Goal: Task Accomplishment & Management: Manage account settings

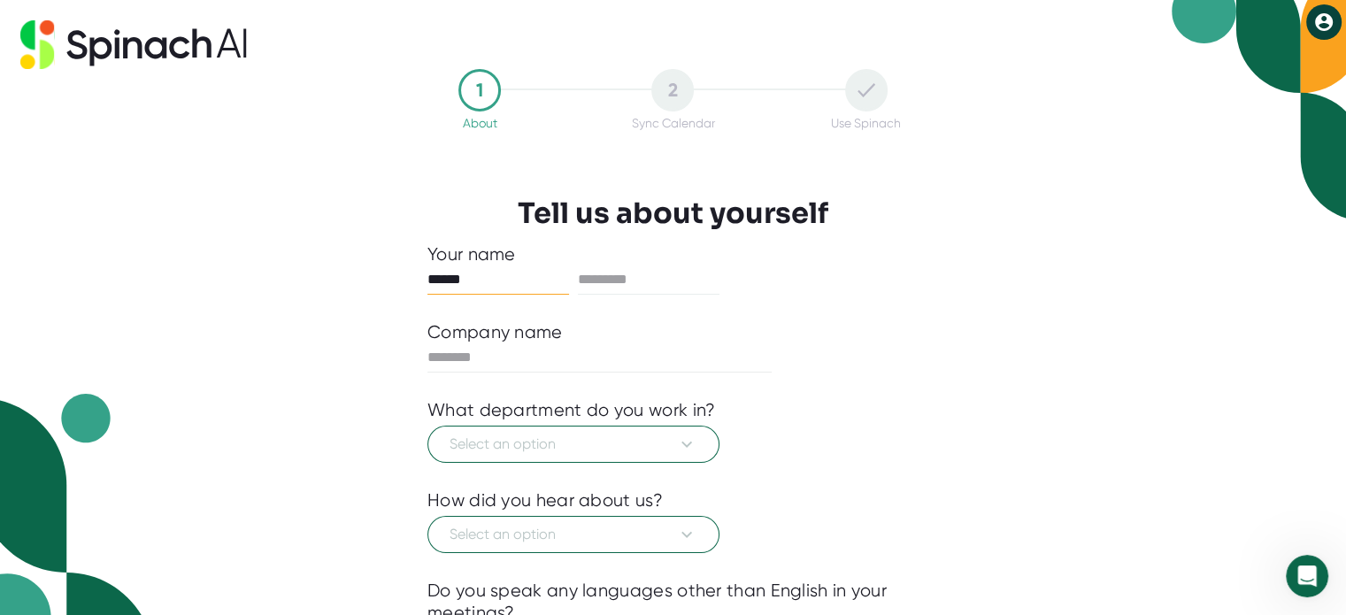
type input "******"
type input "********"
type input "**"
click at [427, 426] on button "Select an option" at bounding box center [573, 444] width 292 height 37
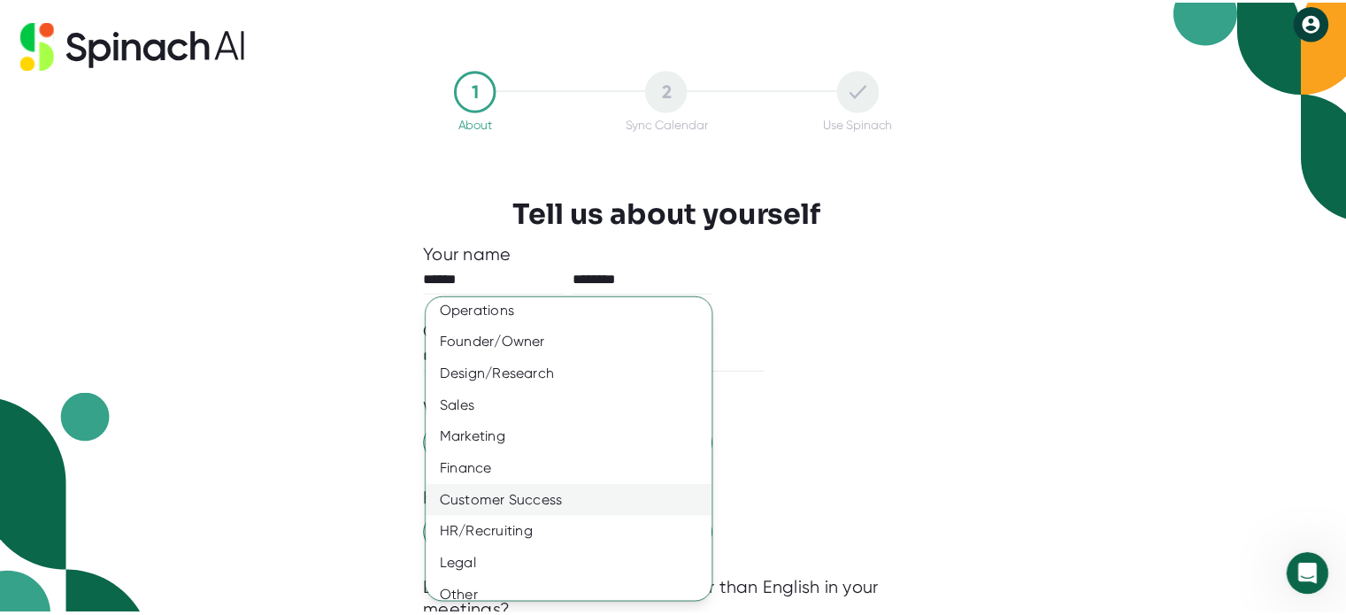
scroll to position [114, 0]
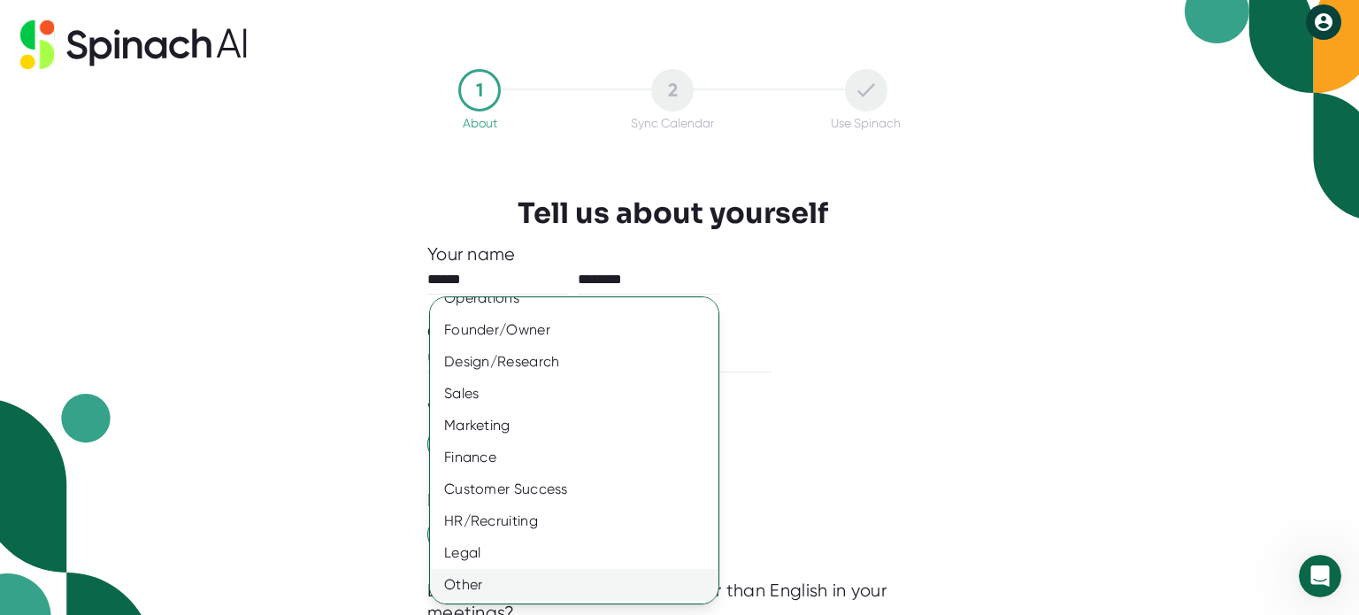
click at [510, 581] on div "Other" at bounding box center [581, 585] width 302 height 32
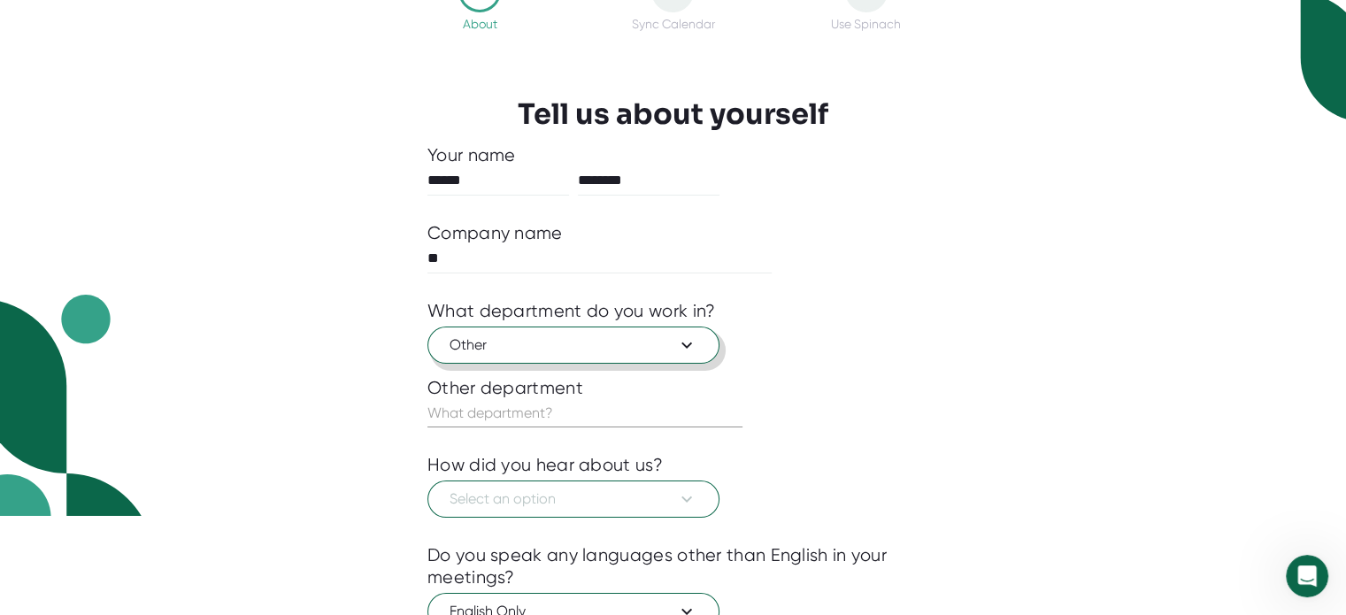
scroll to position [219, 0]
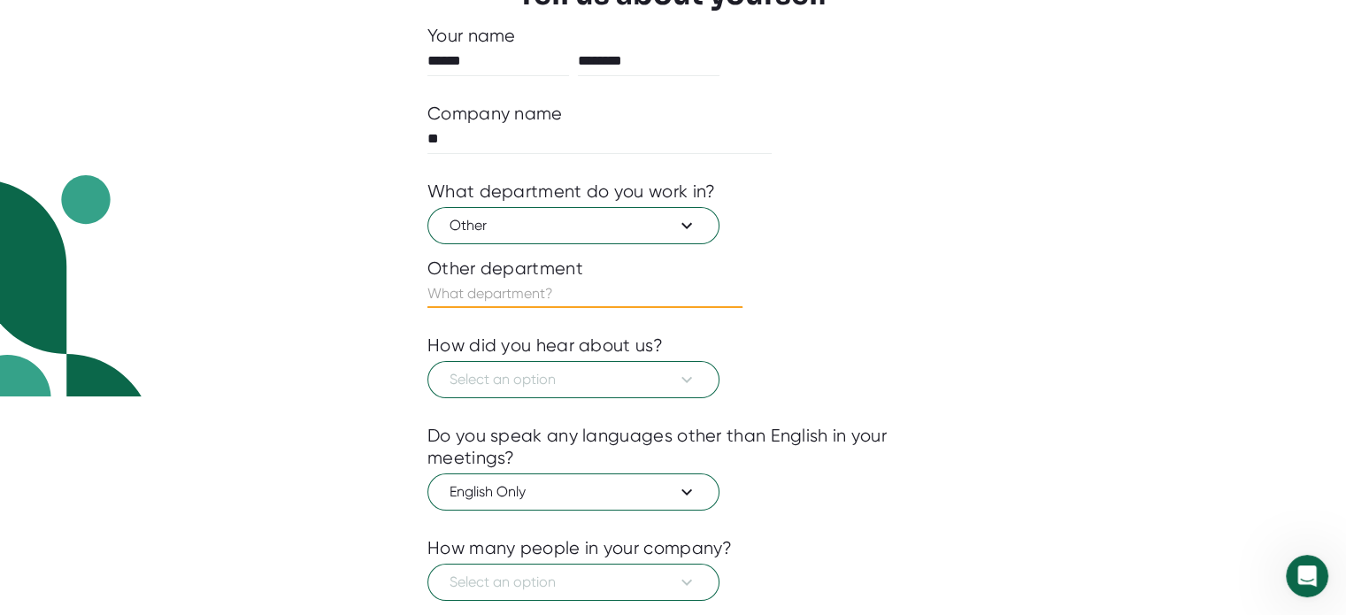
click at [565, 295] on input "text" at bounding box center [584, 294] width 315 height 28
type input "NA"
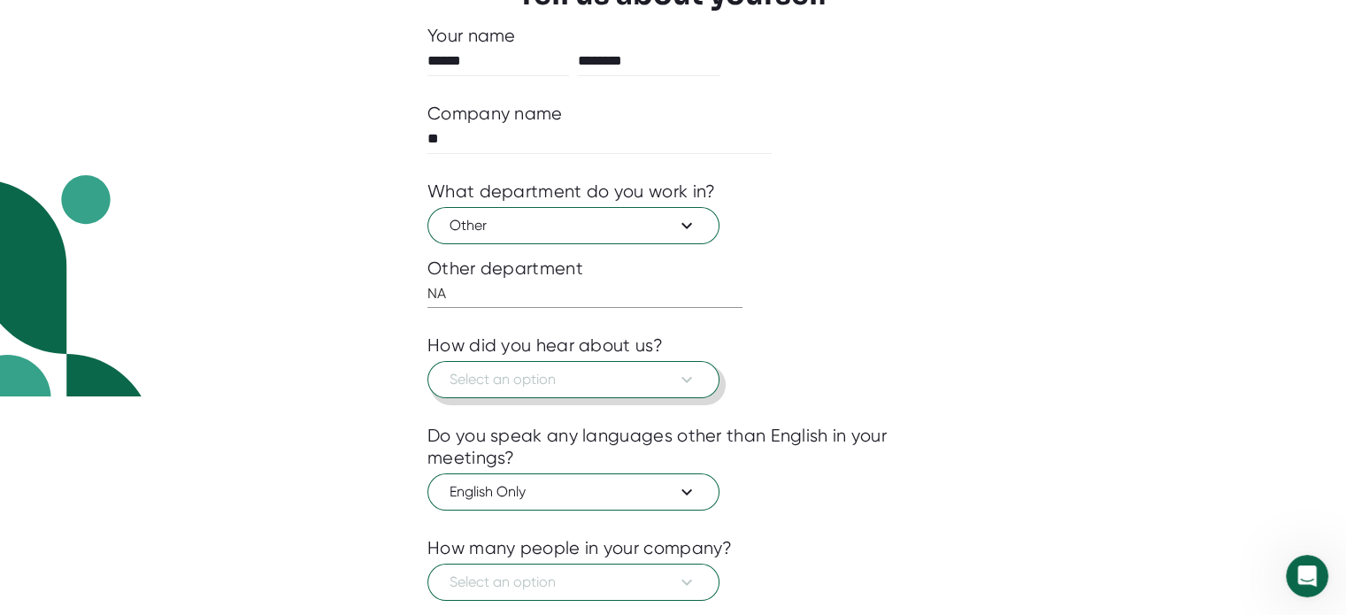
click at [595, 385] on span "Select an option" at bounding box center [574, 379] width 248 height 21
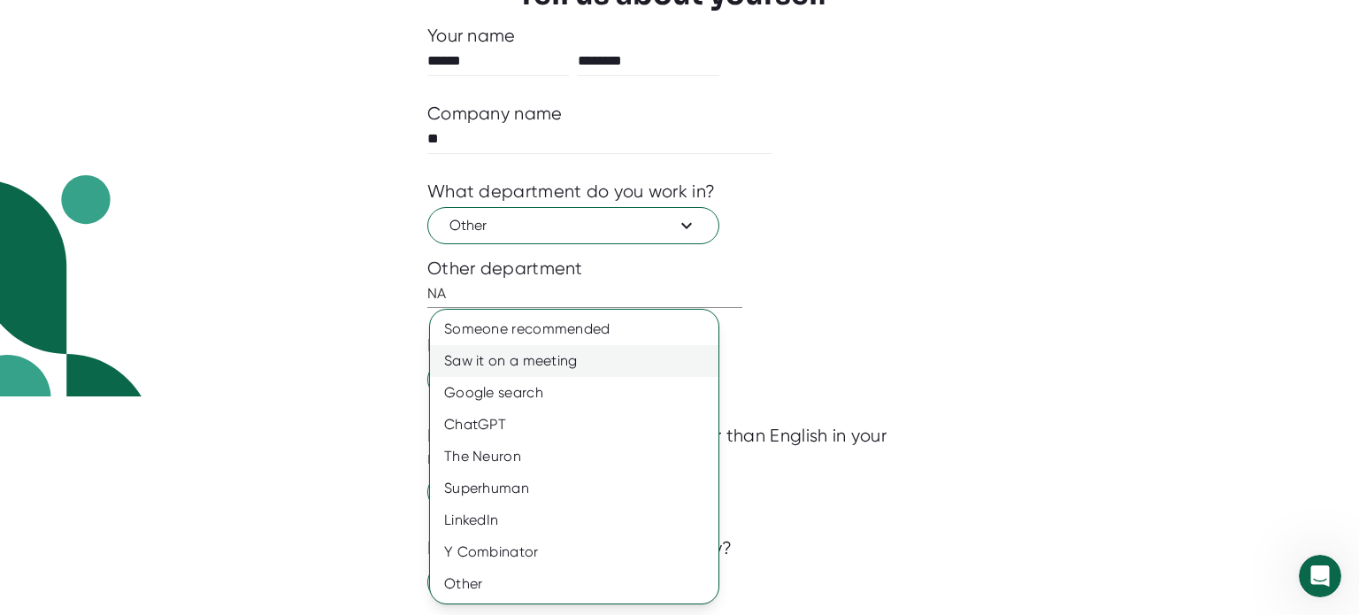
click at [610, 352] on div "Saw it on a meeting" at bounding box center [574, 361] width 288 height 32
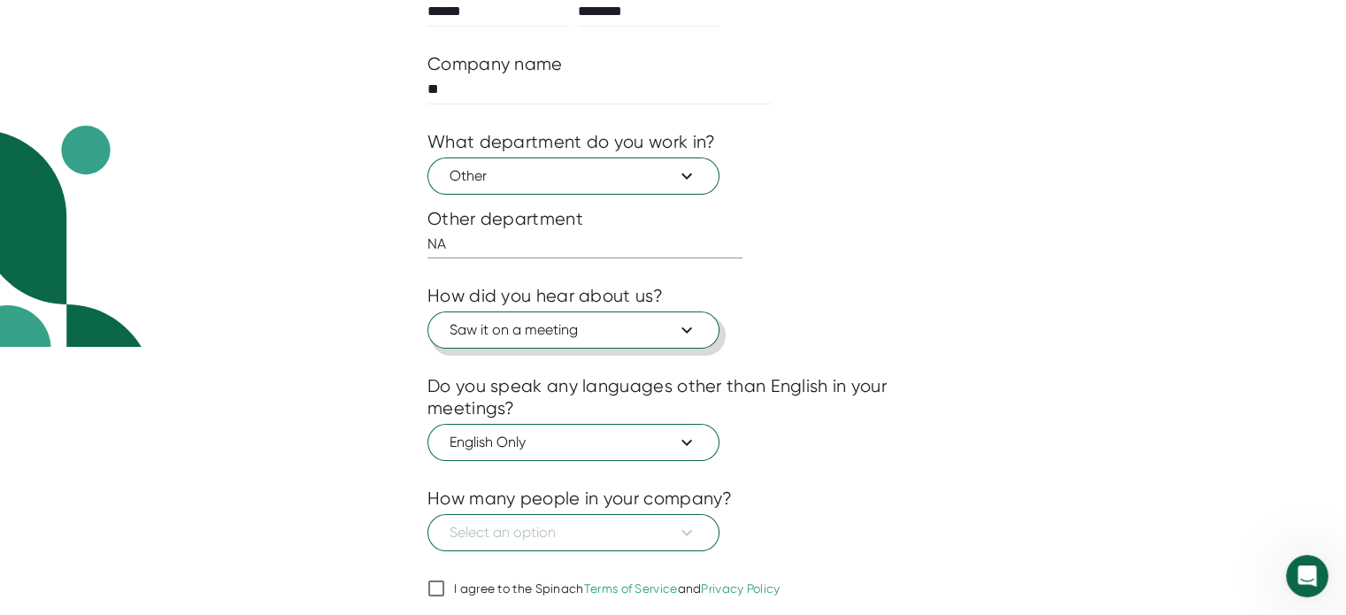
scroll to position [326, 0]
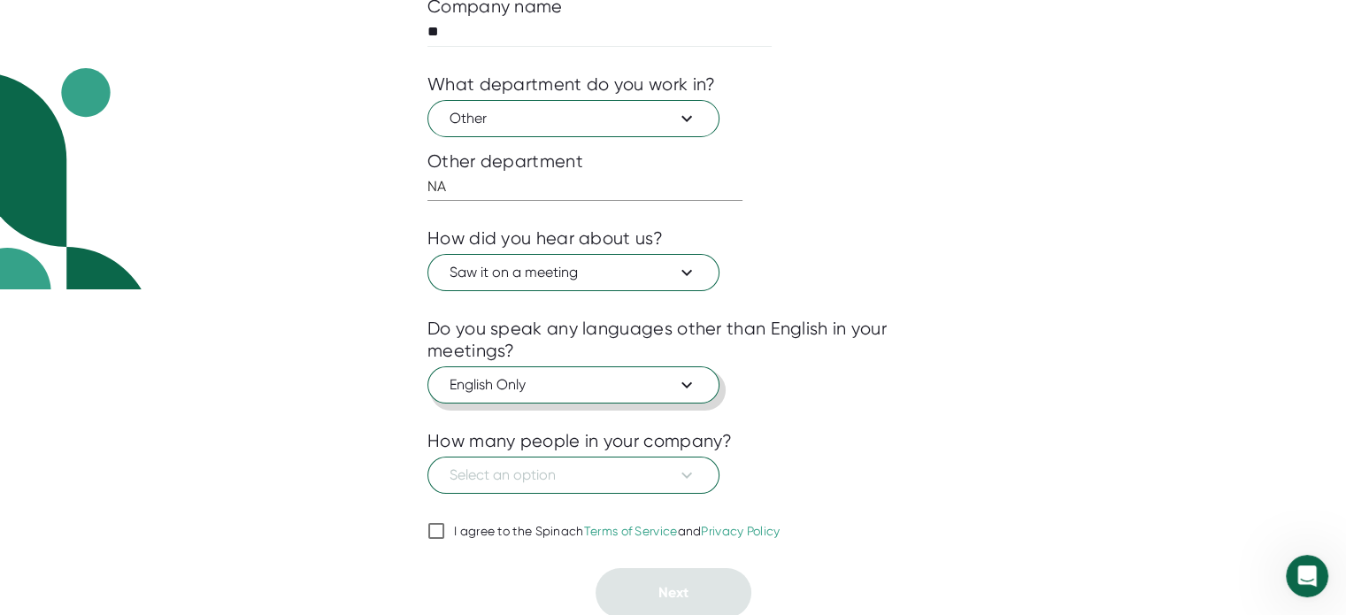
click at [601, 388] on span "English Only" at bounding box center [574, 384] width 248 height 21
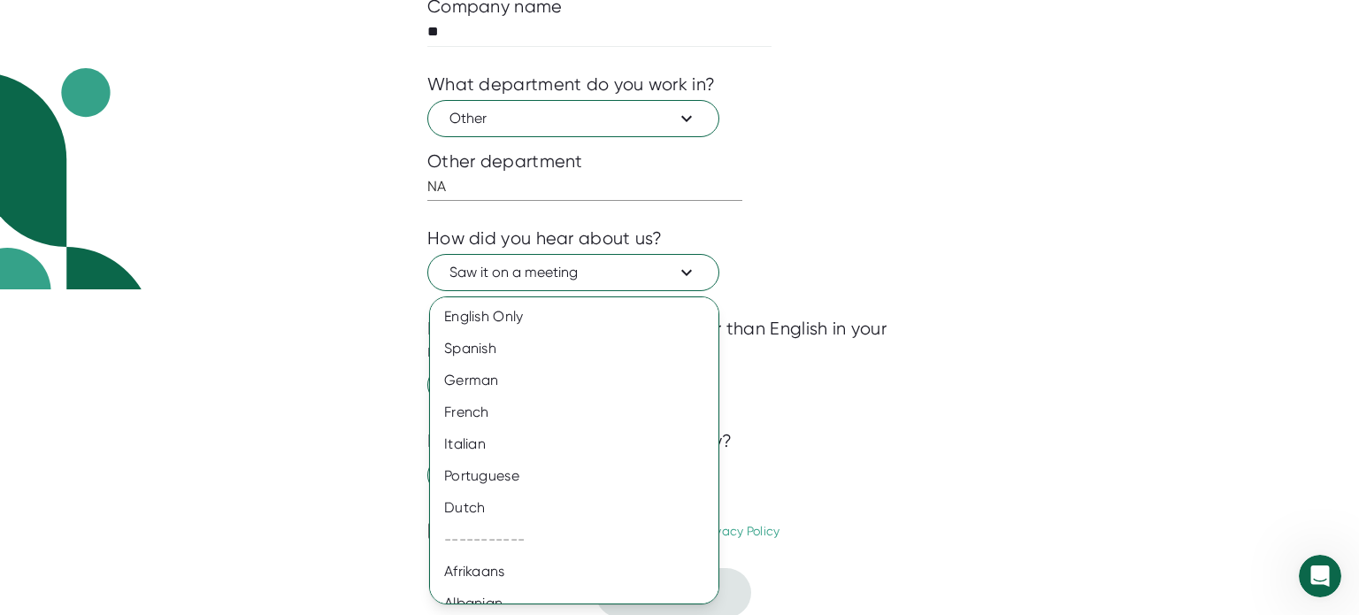
click at [212, 348] on div at bounding box center [679, 307] width 1359 height 615
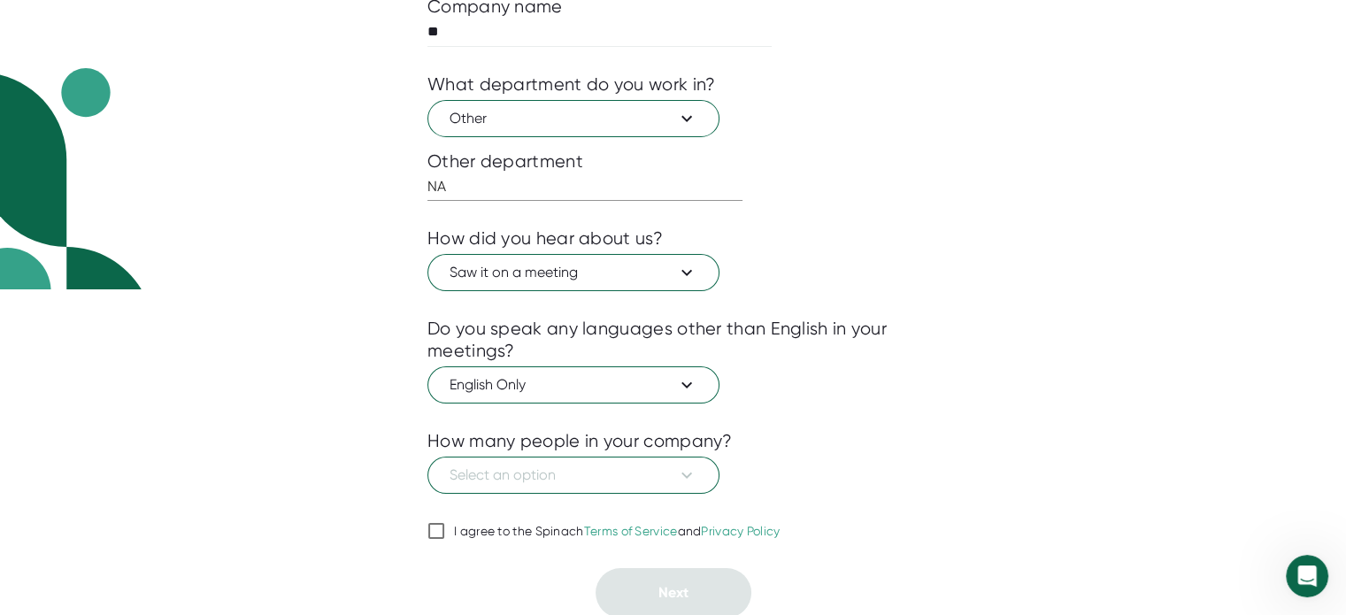
click at [212, 348] on div "English Only Spanish German French Italian Portuguese Dutch ----------- Afrikaa…" at bounding box center [673, 307] width 1346 height 615
click at [481, 458] on button "Select an option" at bounding box center [573, 475] width 292 height 37
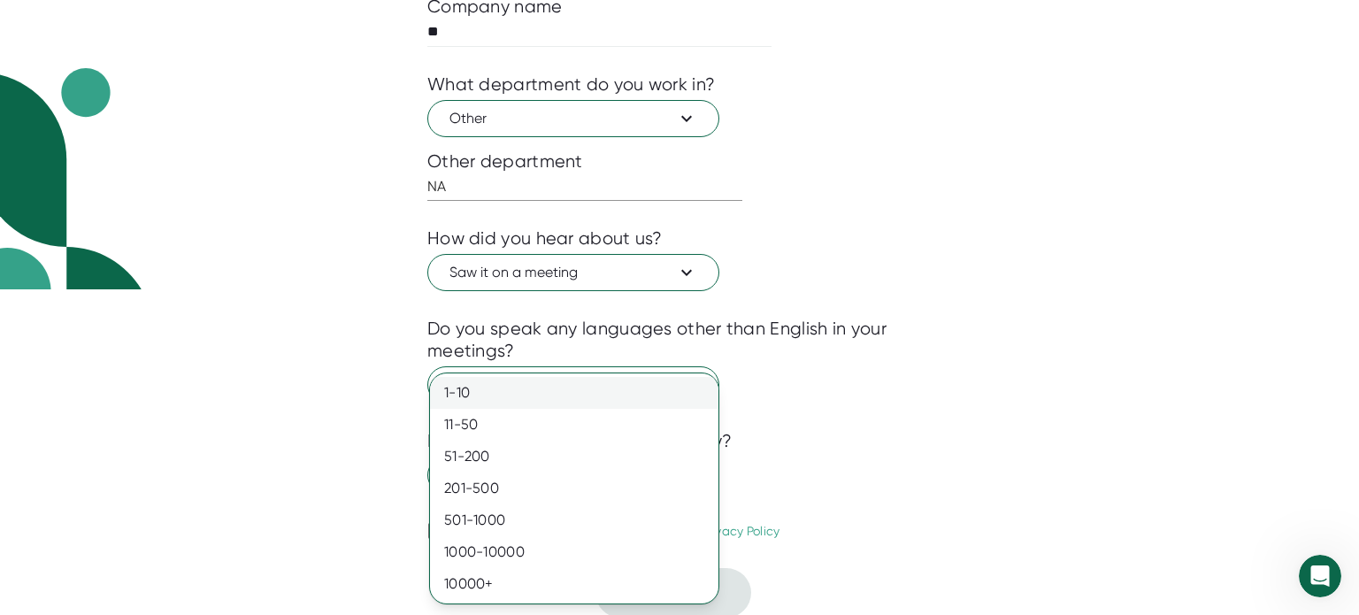
click at [508, 378] on div "1-10" at bounding box center [574, 393] width 288 height 32
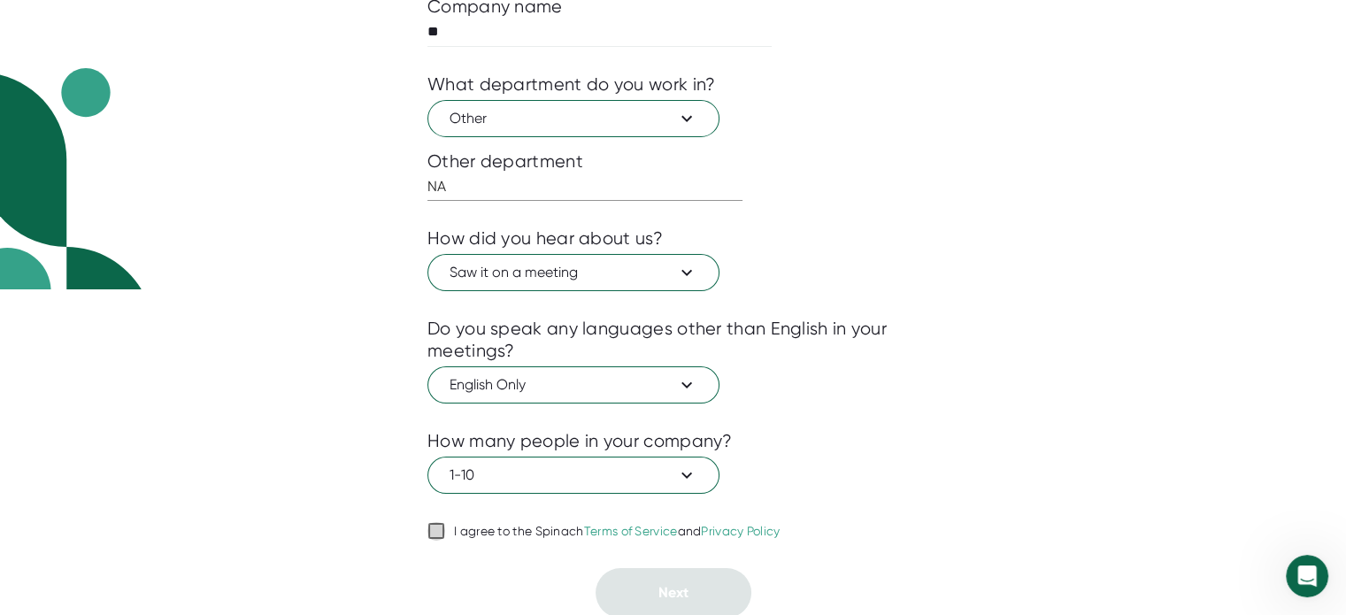
click at [442, 535] on input "I agree to the Spinach Terms of Service and Privacy Policy" at bounding box center [436, 530] width 18 height 21
checkbox input "true"
click at [679, 589] on span "Next" at bounding box center [673, 592] width 30 height 17
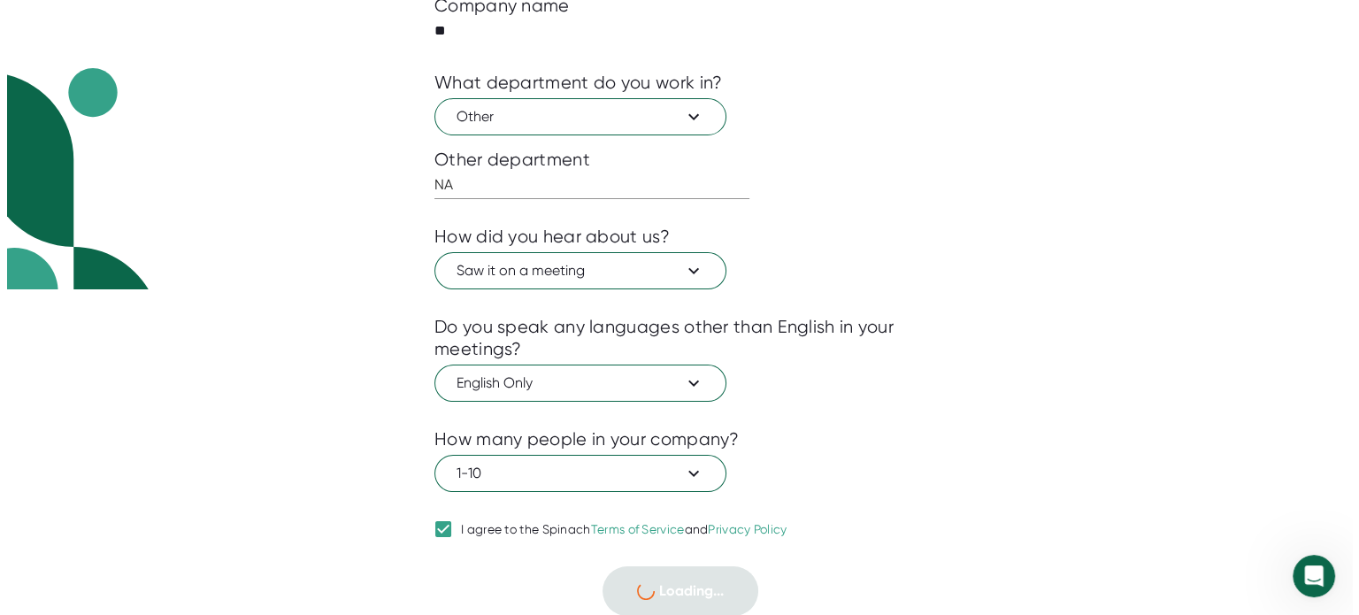
scroll to position [0, 0]
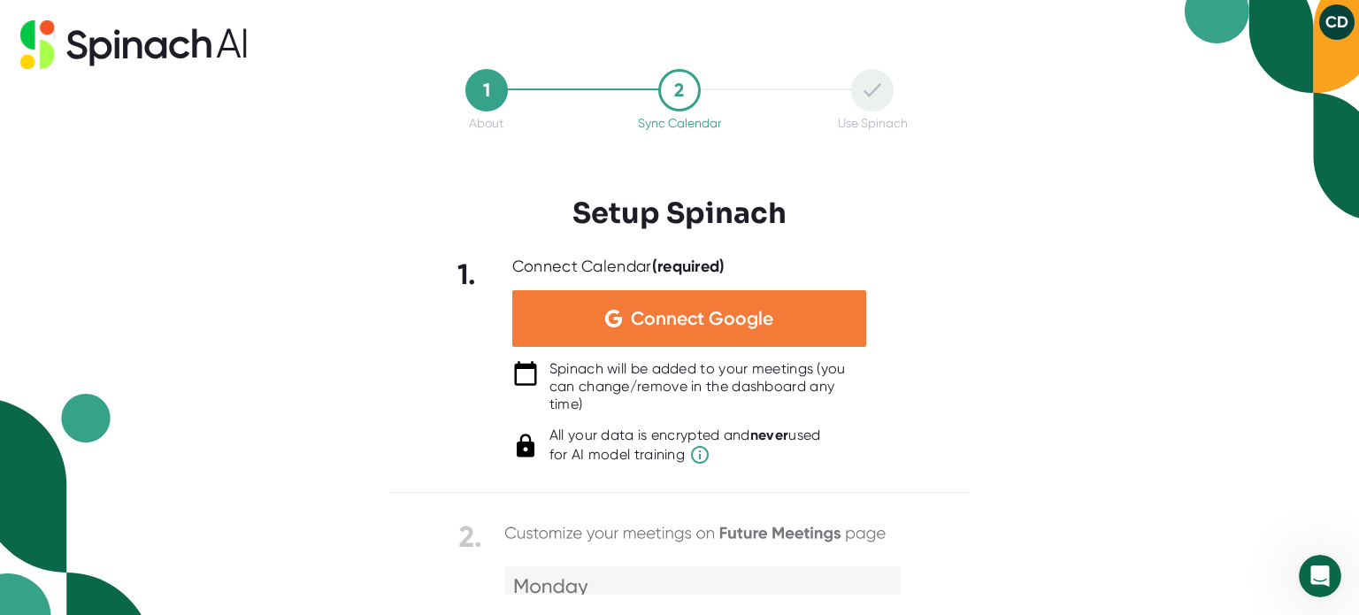
click at [771, 327] on span "Connect Google" at bounding box center [702, 319] width 142 height 18
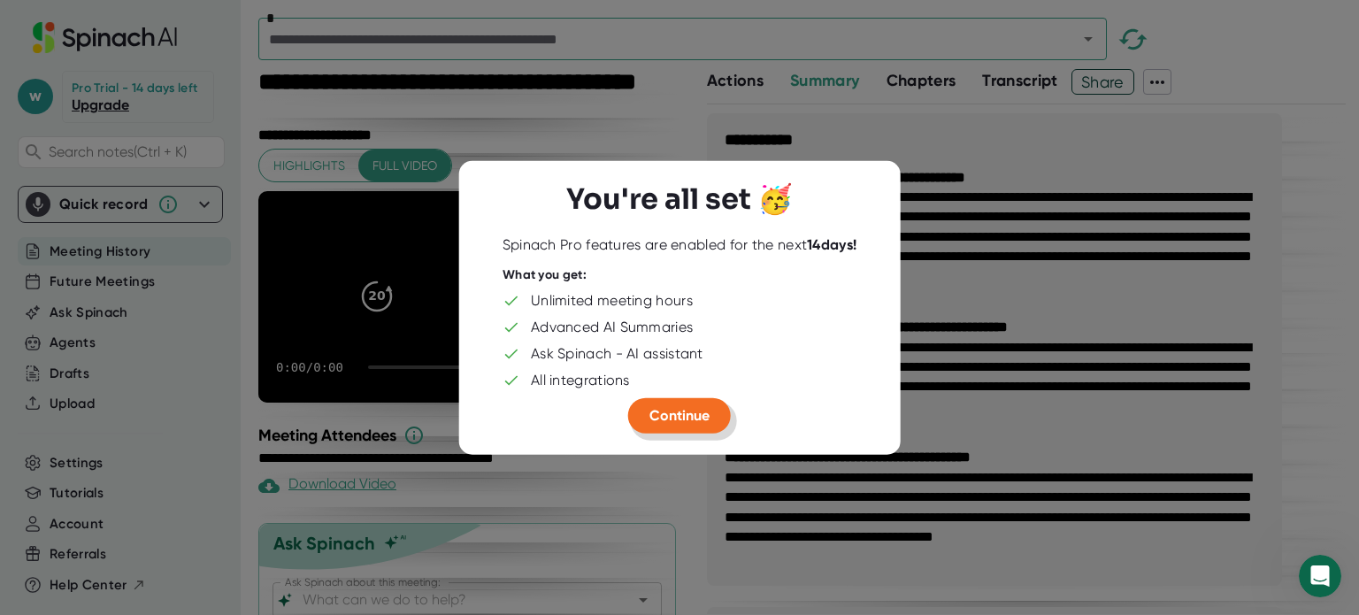
click at [697, 412] on span "Continue" at bounding box center [680, 414] width 60 height 17
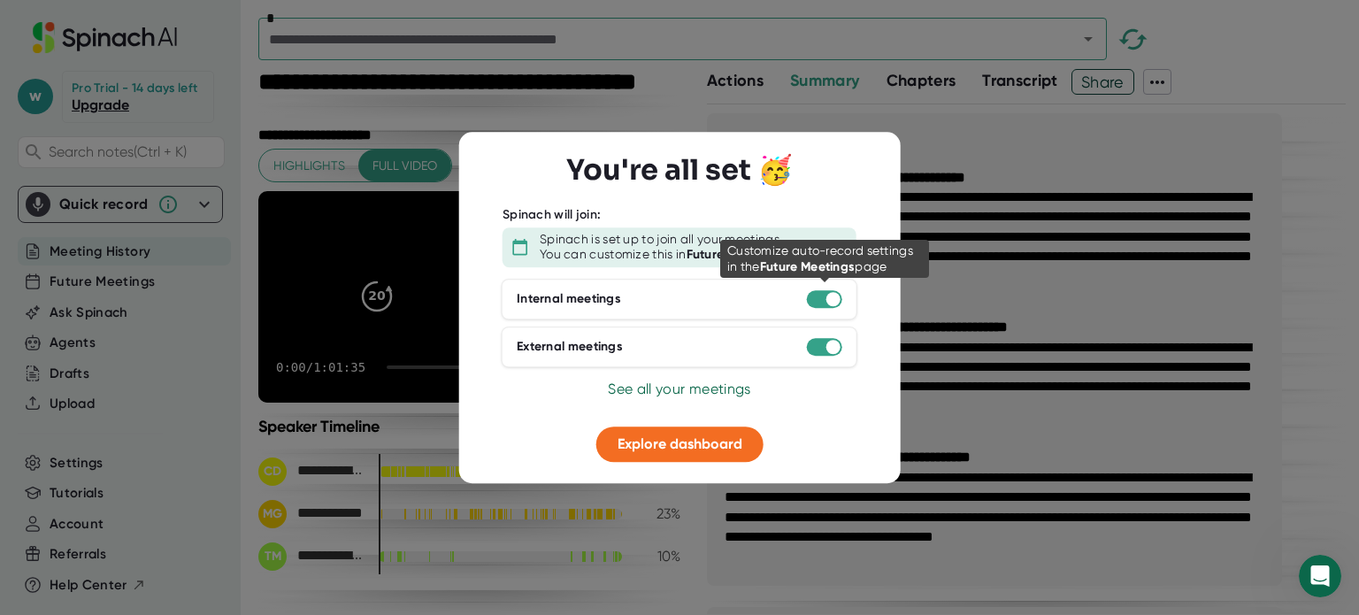
click at [835, 297] on div at bounding box center [834, 299] width 14 height 14
click at [827, 300] on div at bounding box center [834, 299] width 14 height 14
click at [725, 388] on span "See all your meetings" at bounding box center [679, 389] width 142 height 17
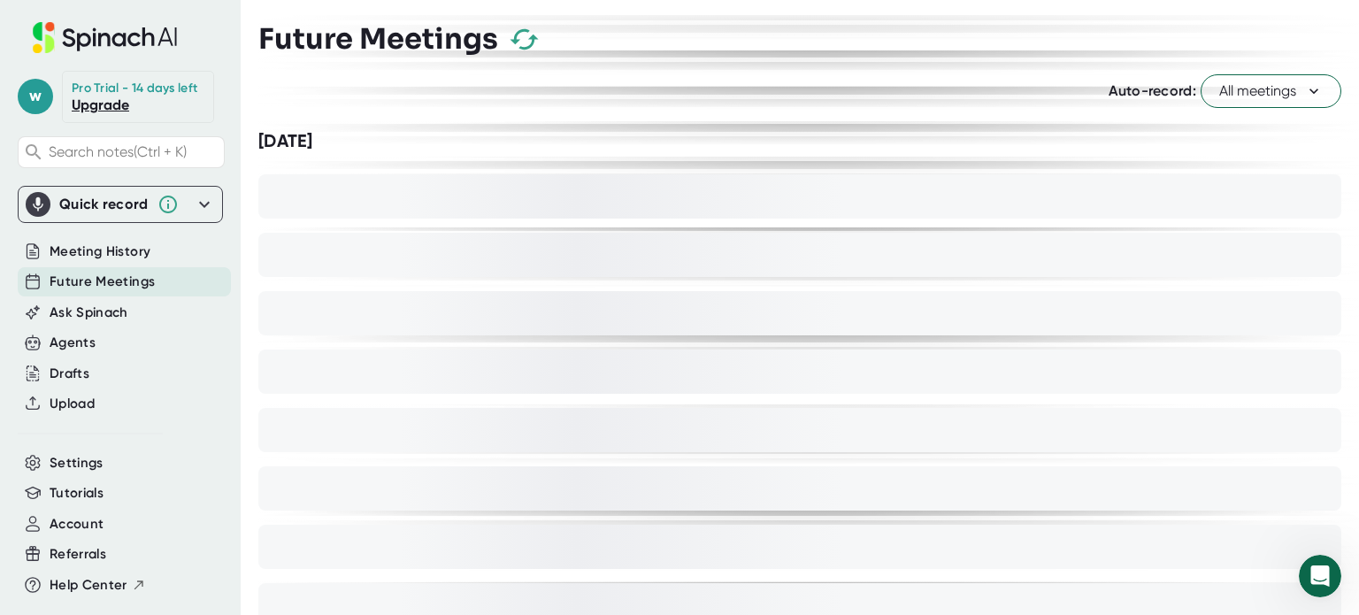
click at [1269, 86] on span "All meetings" at bounding box center [1271, 91] width 104 height 21
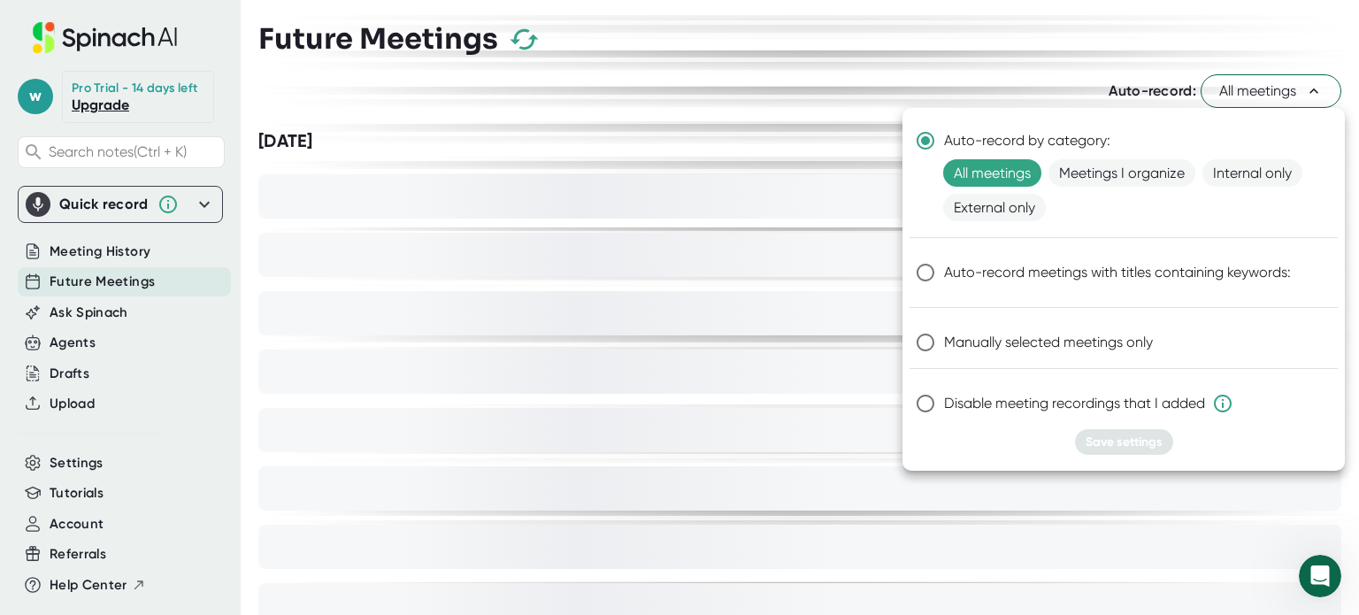
click at [989, 349] on span "Manually selected meetings only" at bounding box center [1048, 342] width 209 height 21
click at [944, 349] on input "Manually selected meetings only" at bounding box center [925, 342] width 37 height 37
radio input "true"
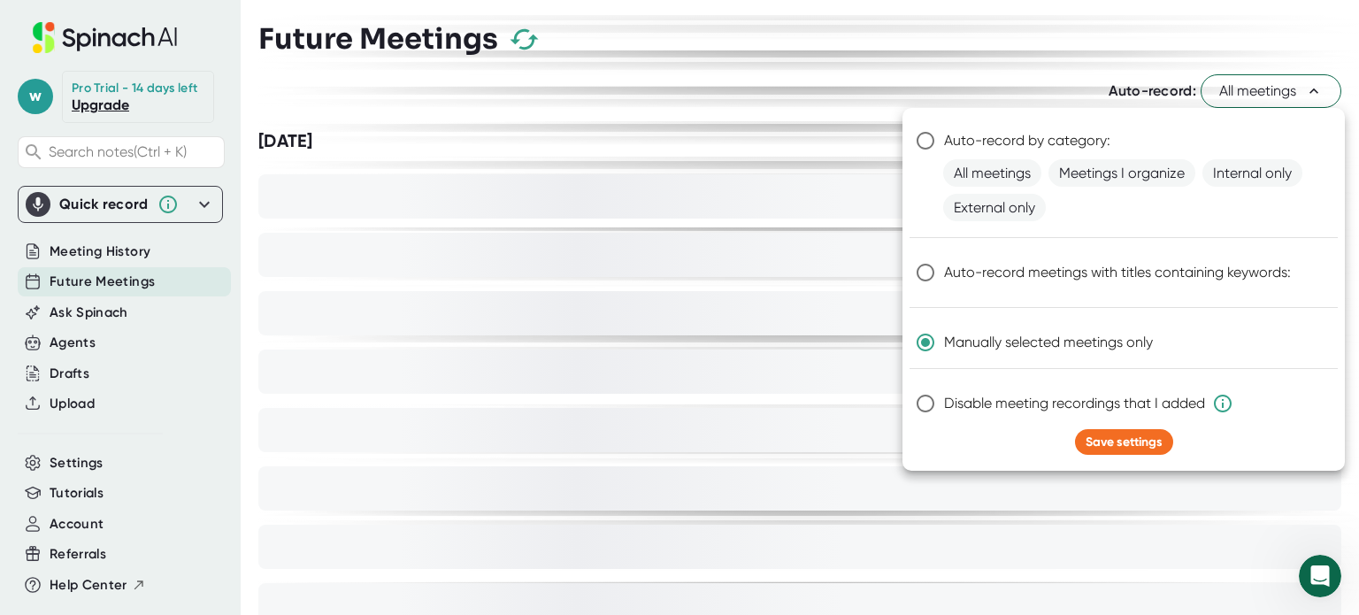
click at [995, 397] on span "Disable meeting recordings that I added" at bounding box center [1088, 403] width 289 height 21
click at [944, 397] on input "Disable meeting recordings that I added" at bounding box center [925, 403] width 37 height 37
radio input "true"
click at [1035, 342] on span "Manually selected meetings only" at bounding box center [1048, 342] width 209 height 21
click at [944, 342] on input "Manually selected meetings only" at bounding box center [925, 342] width 37 height 37
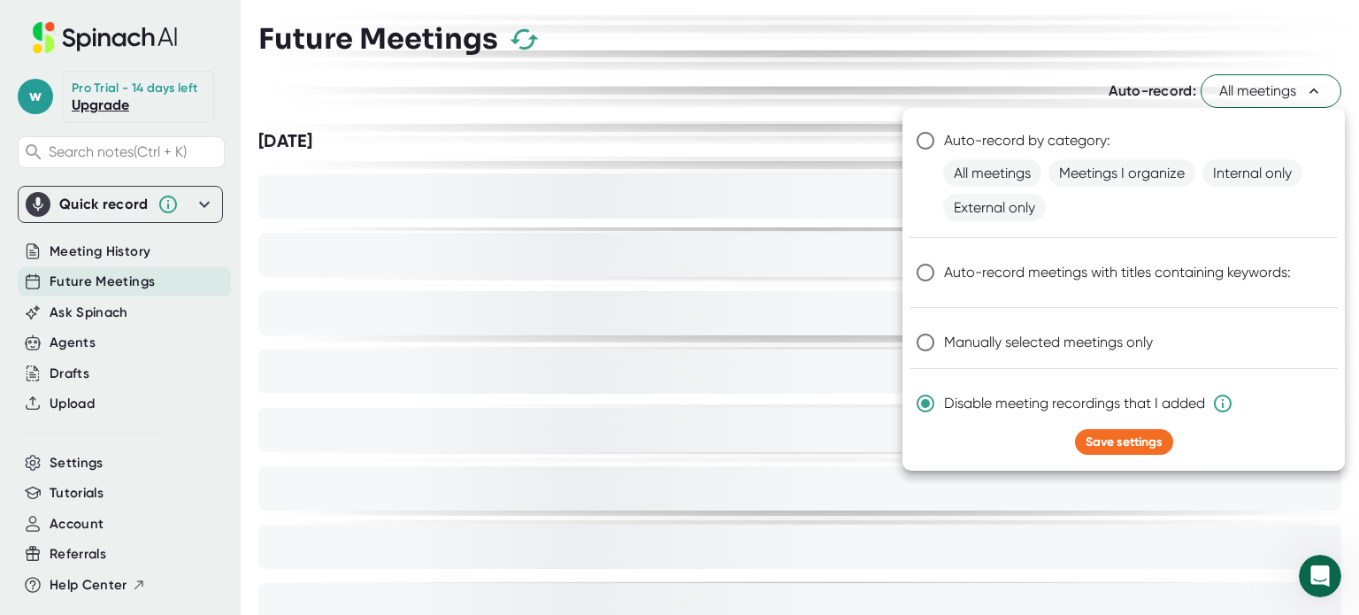
radio input "true"
click at [1106, 437] on span "Save settings" at bounding box center [1124, 442] width 77 height 15
